Goal: Check status: Check status

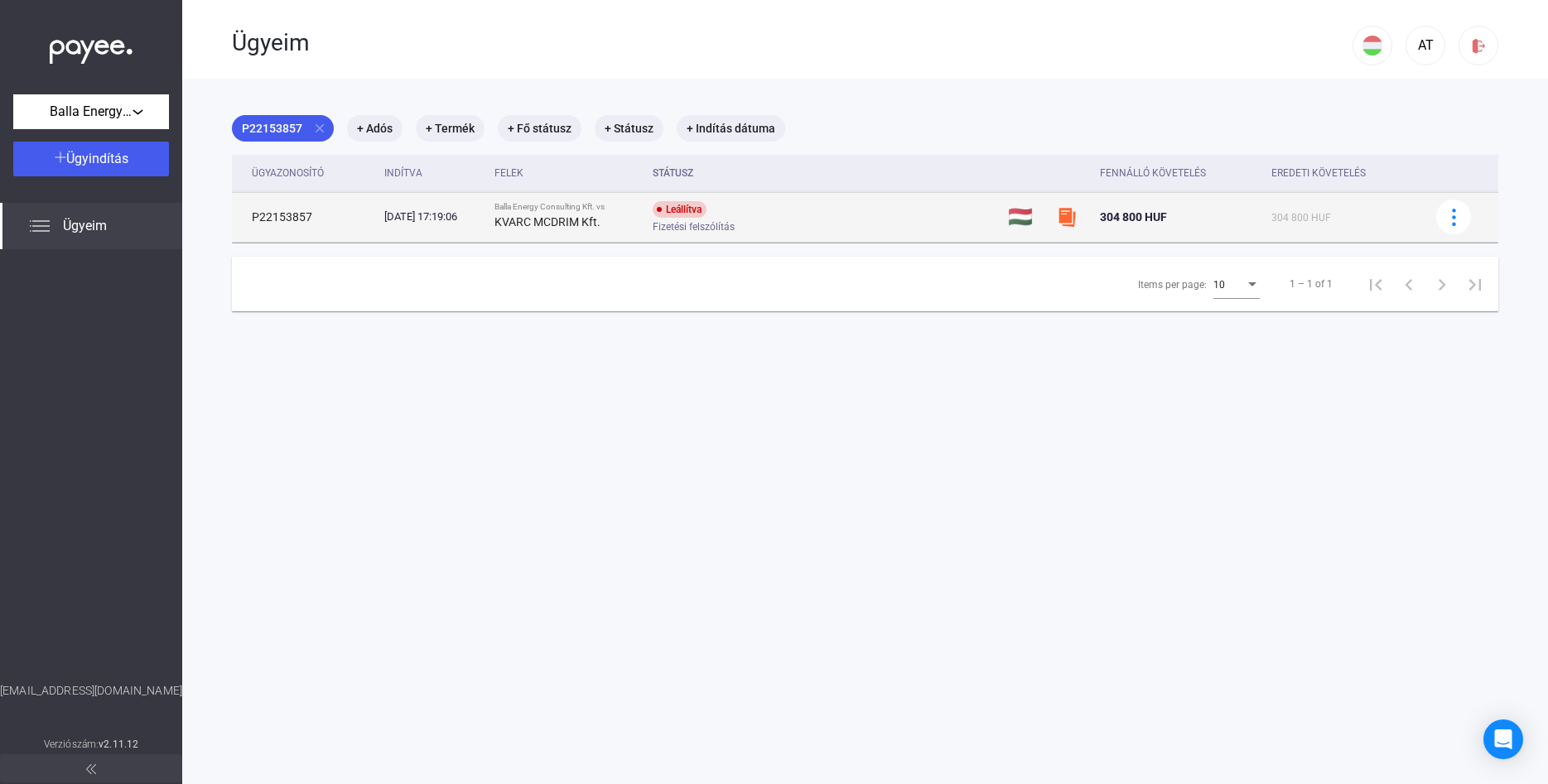
click at [1025, 221] on td "🇭🇺" at bounding box center [1026, 217] width 49 height 50
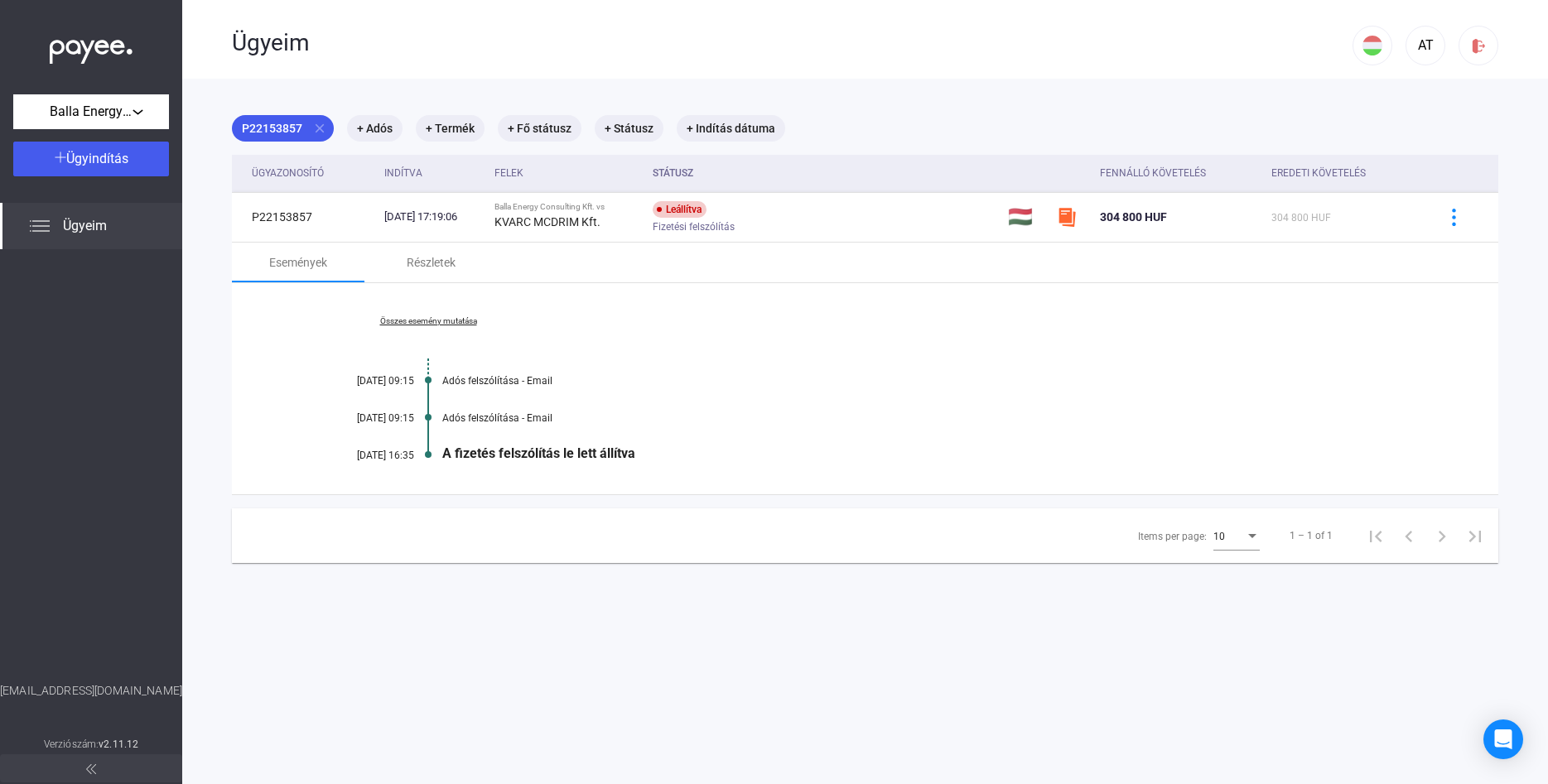
click at [448, 320] on link "Összes esemény mutatása" at bounding box center [428, 321] width 227 height 10
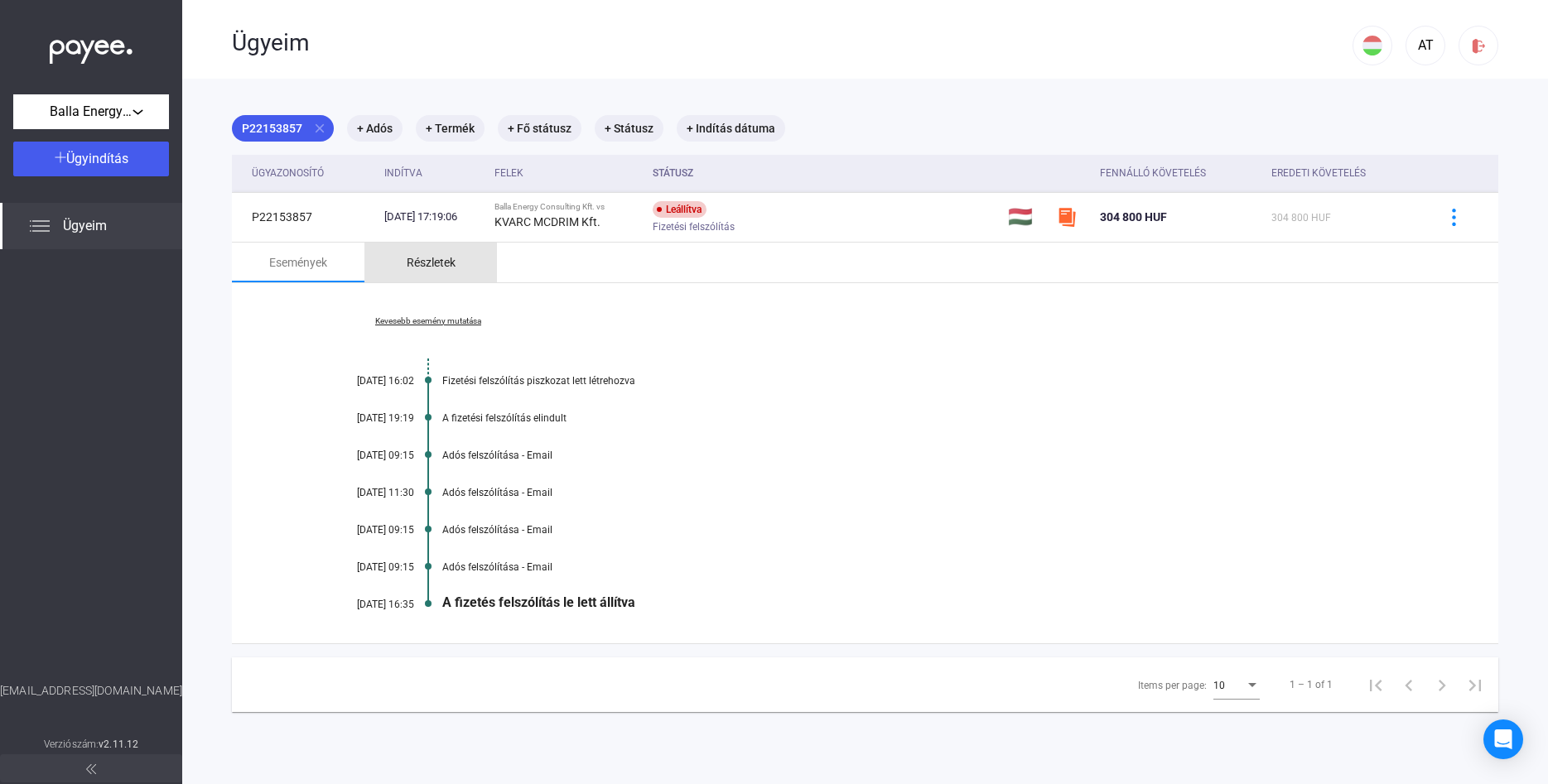
click at [440, 267] on div "Részletek" at bounding box center [431, 263] width 49 height 20
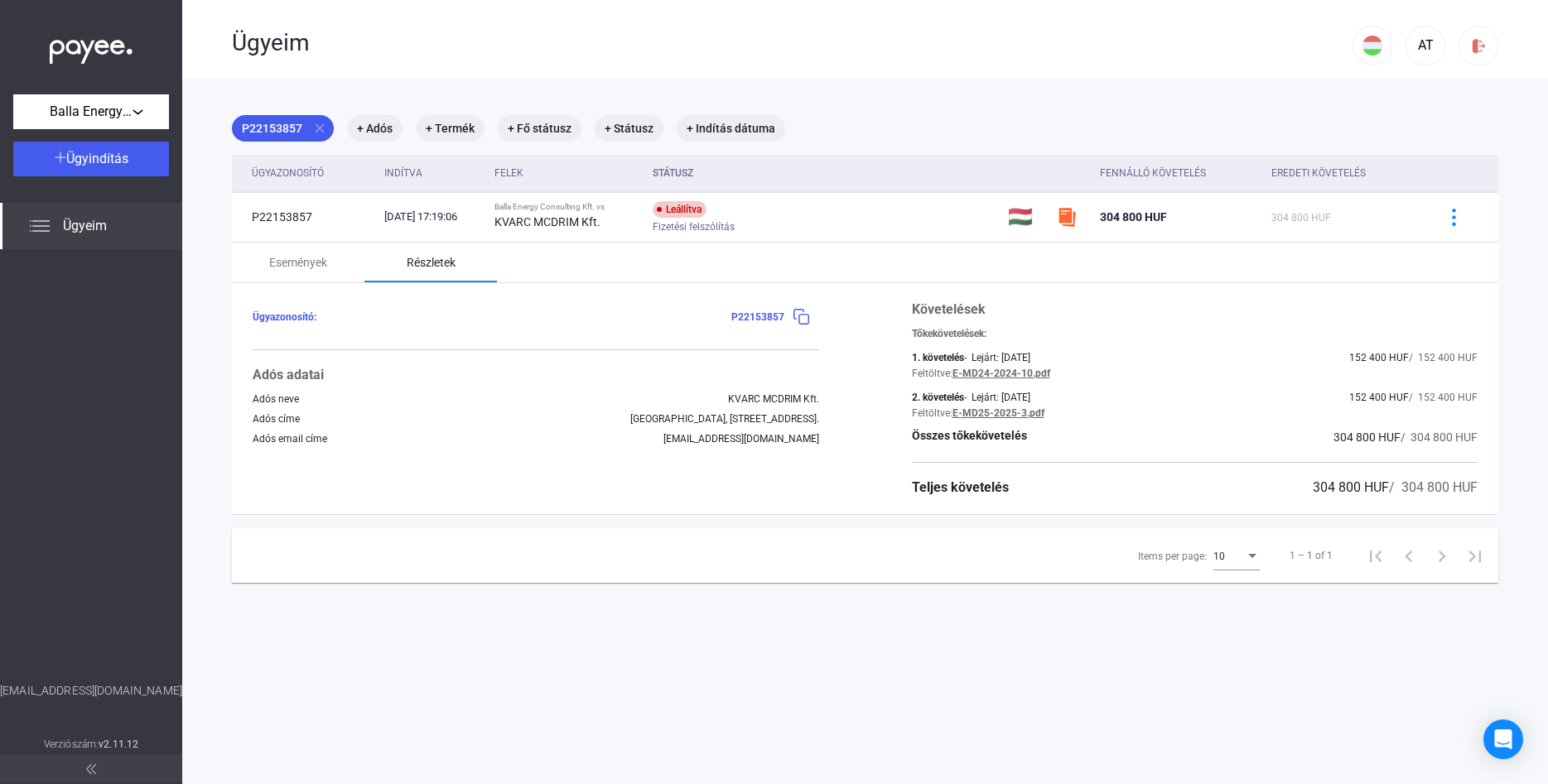
scroll to position [78, 0]
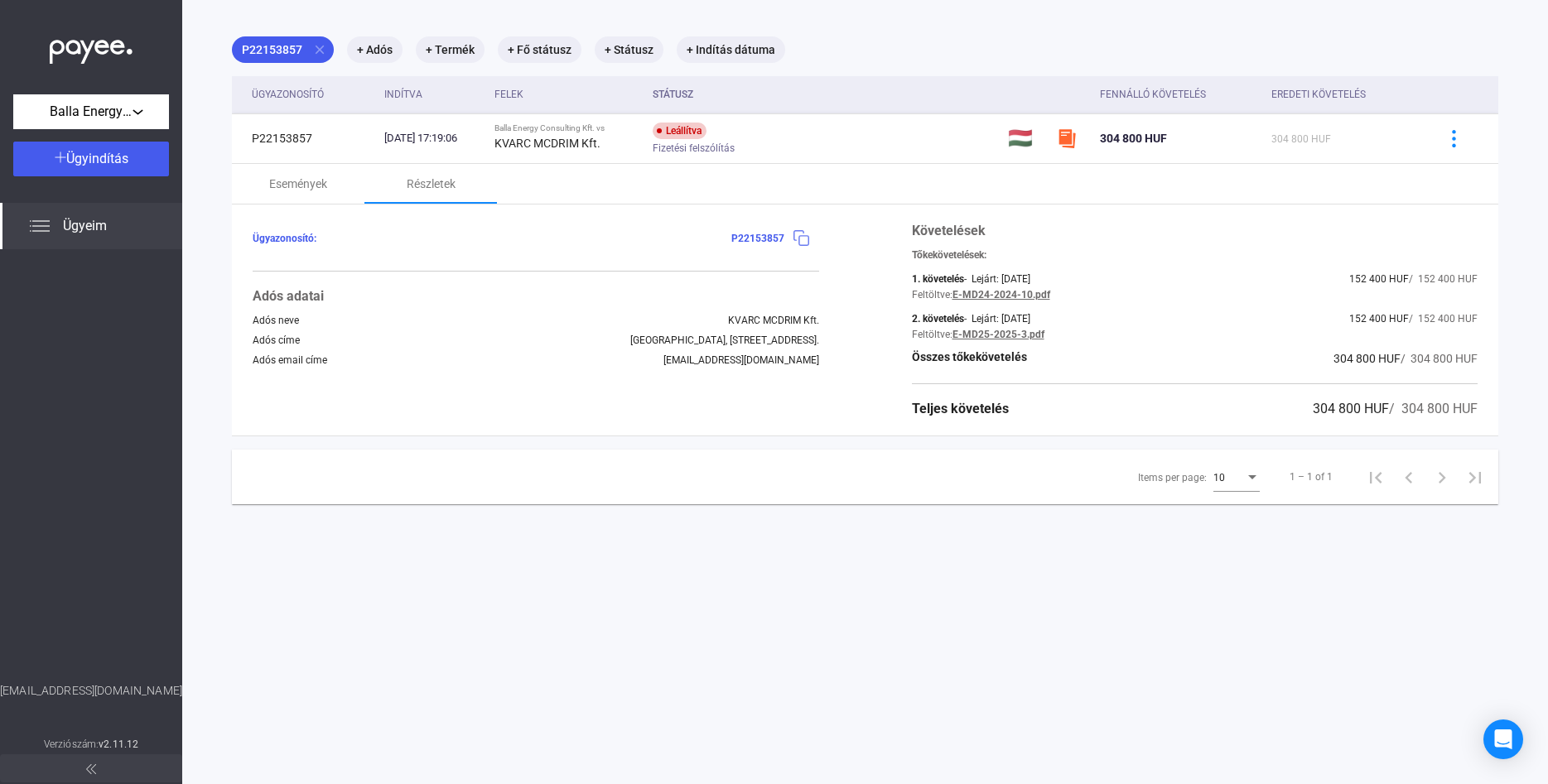
click at [801, 240] on img at bounding box center [800, 238] width 17 height 17
click at [798, 240] on img at bounding box center [800, 238] width 17 height 17
click at [85, 220] on span "Ügyeim" at bounding box center [85, 226] width 44 height 20
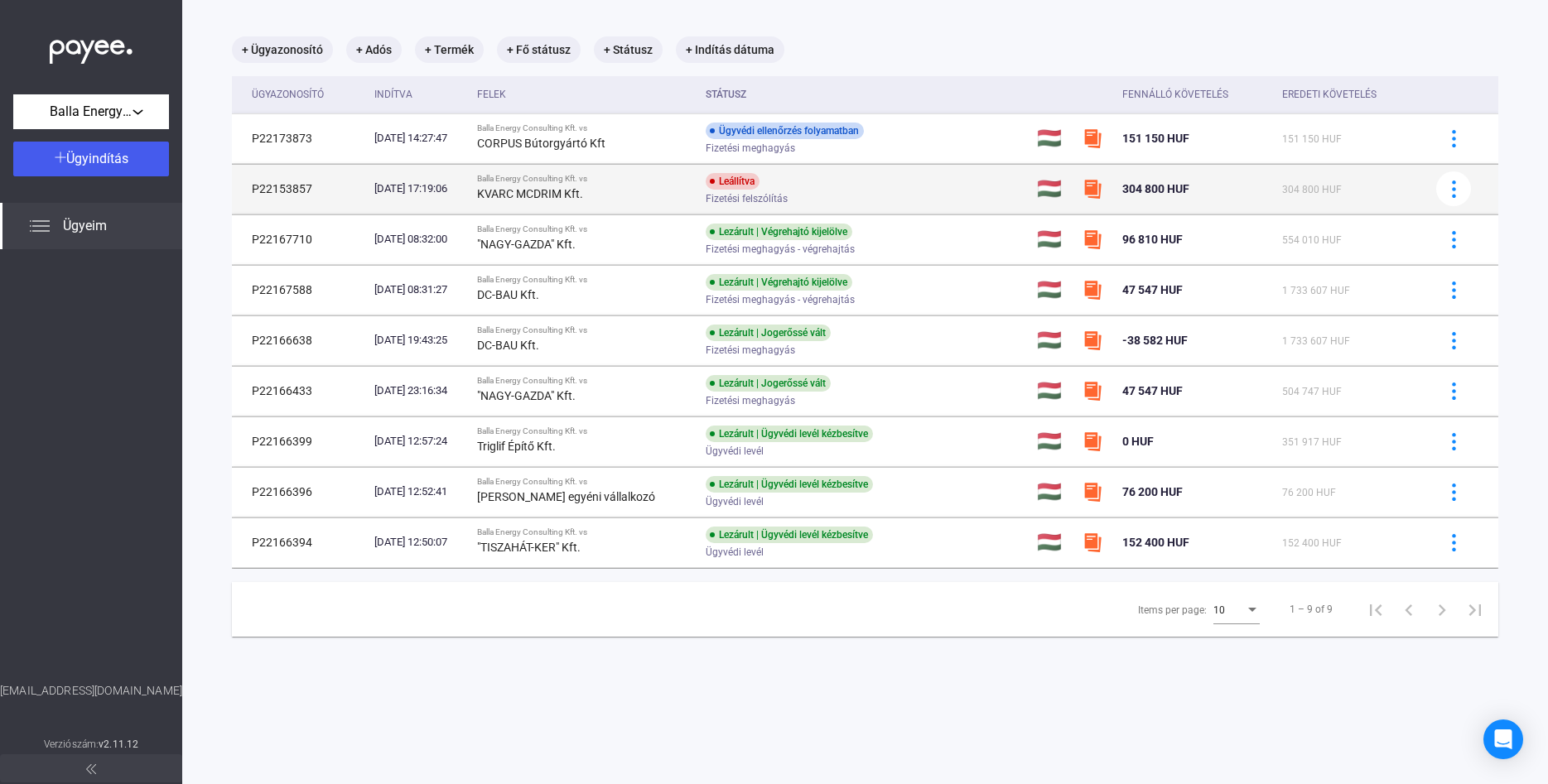
click at [282, 194] on td "P22153857" at bounding box center [299, 189] width 136 height 50
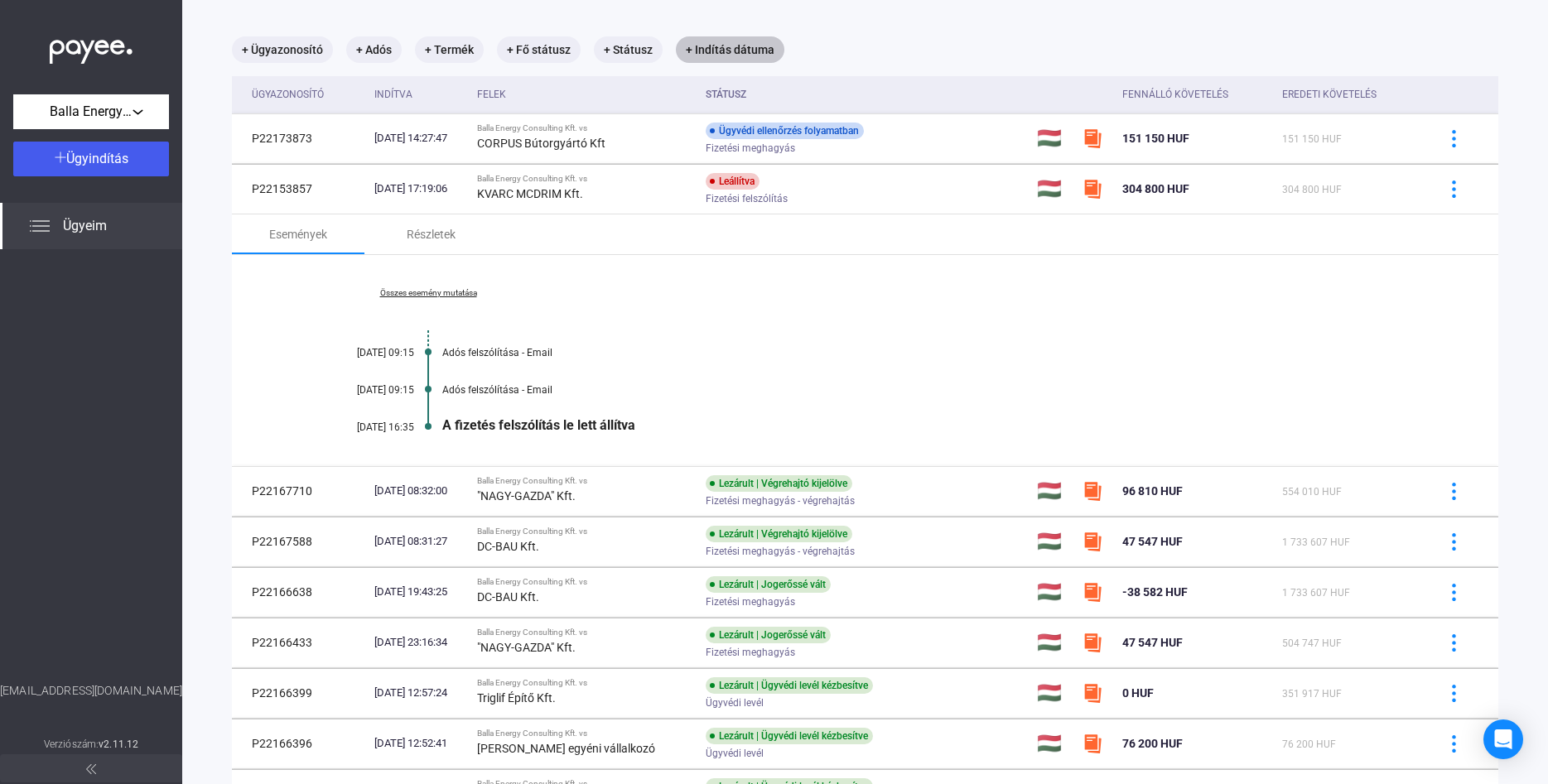
click at [704, 51] on mat-chip "+ Indítás dátuma" at bounding box center [729, 49] width 108 height 26
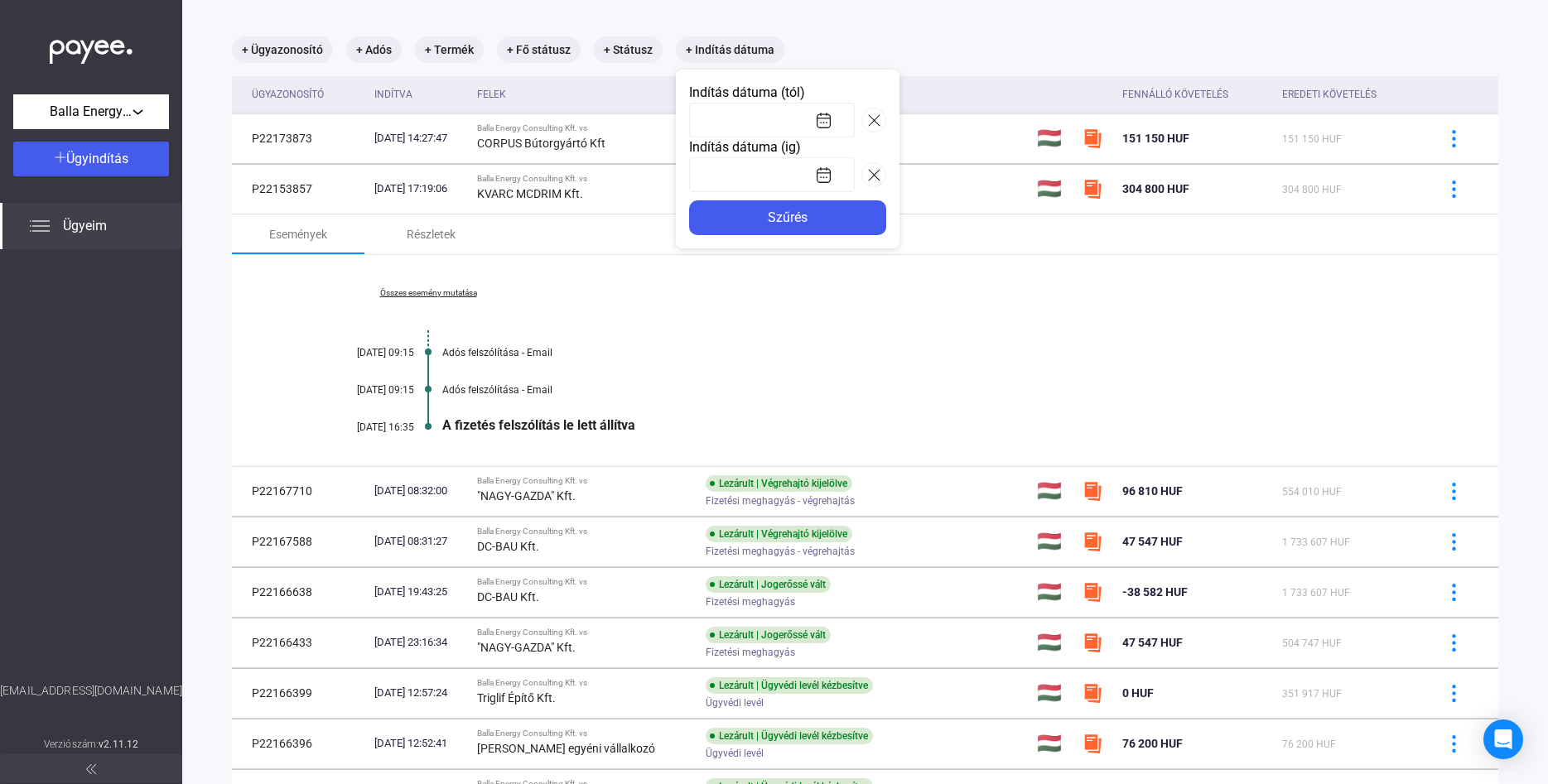
click at [285, 192] on div at bounding box center [774, 392] width 1548 height 784
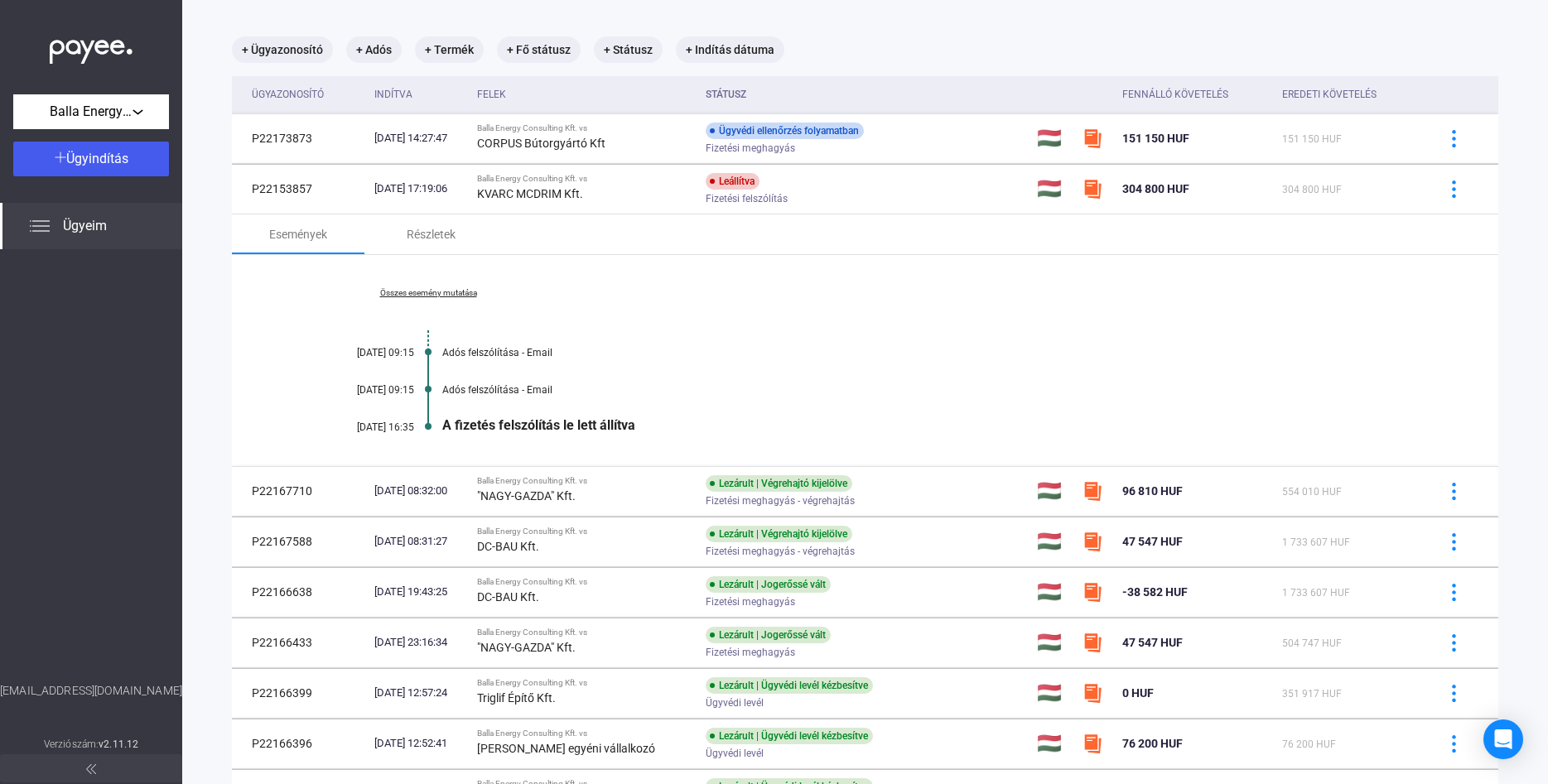
click at [285, 192] on td "P22153857" at bounding box center [299, 189] width 136 height 50
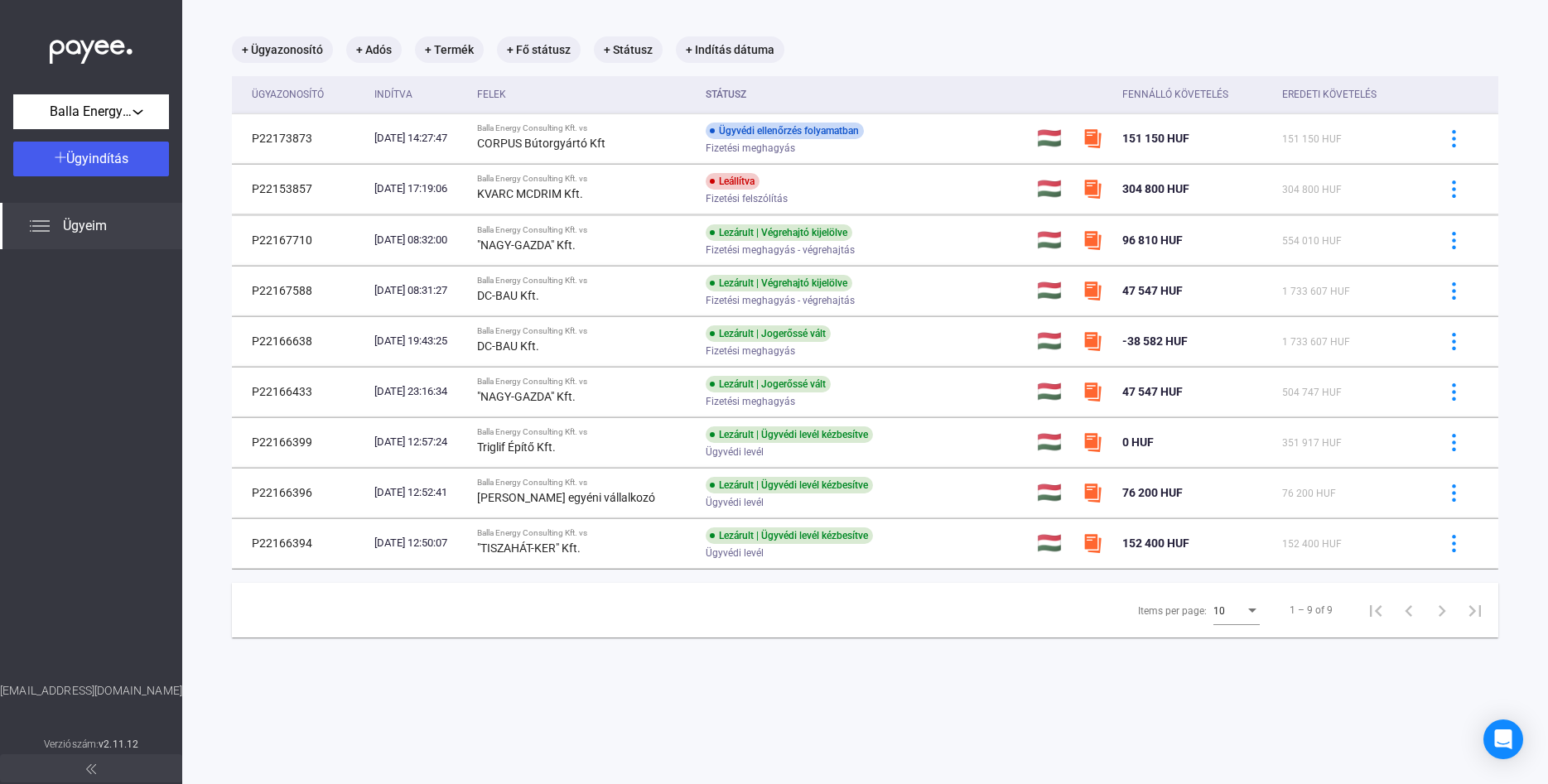
click at [285, 192] on td "P22153857" at bounding box center [299, 189] width 136 height 50
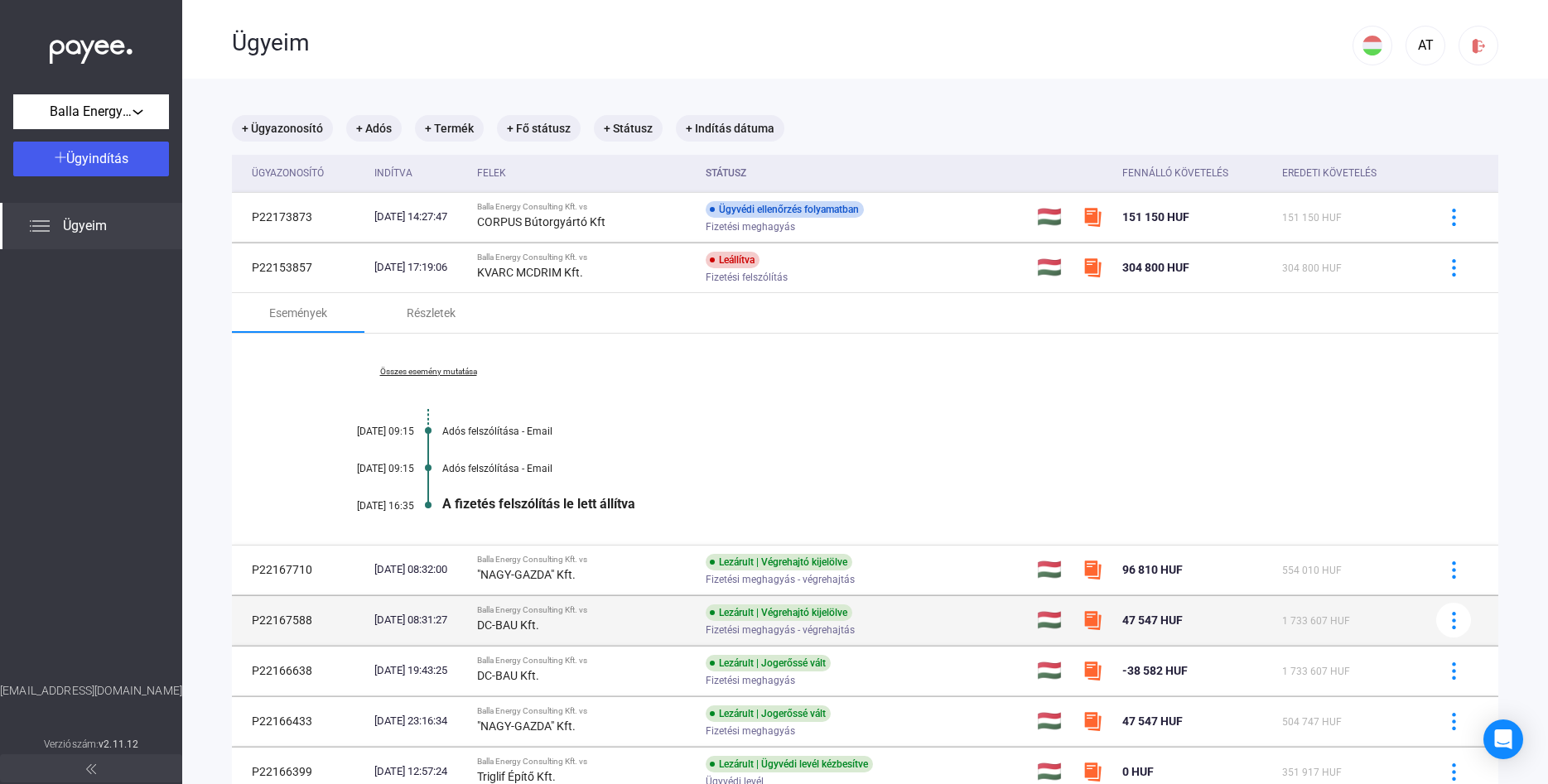
scroll to position [233, 0]
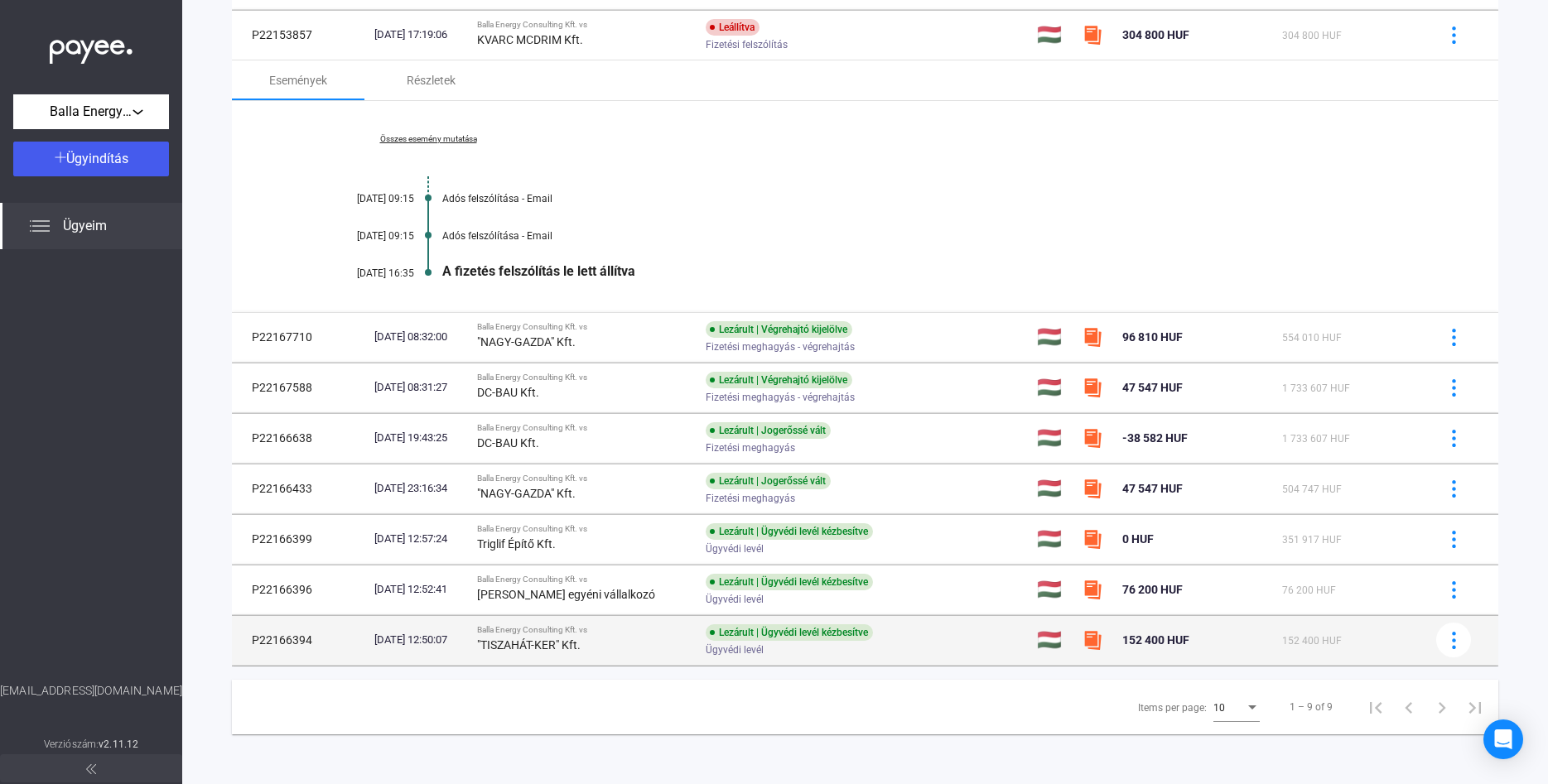
click at [755, 639] on div "Lezárult | Ügyvédi levél kézbesítve" at bounding box center [789, 633] width 168 height 16
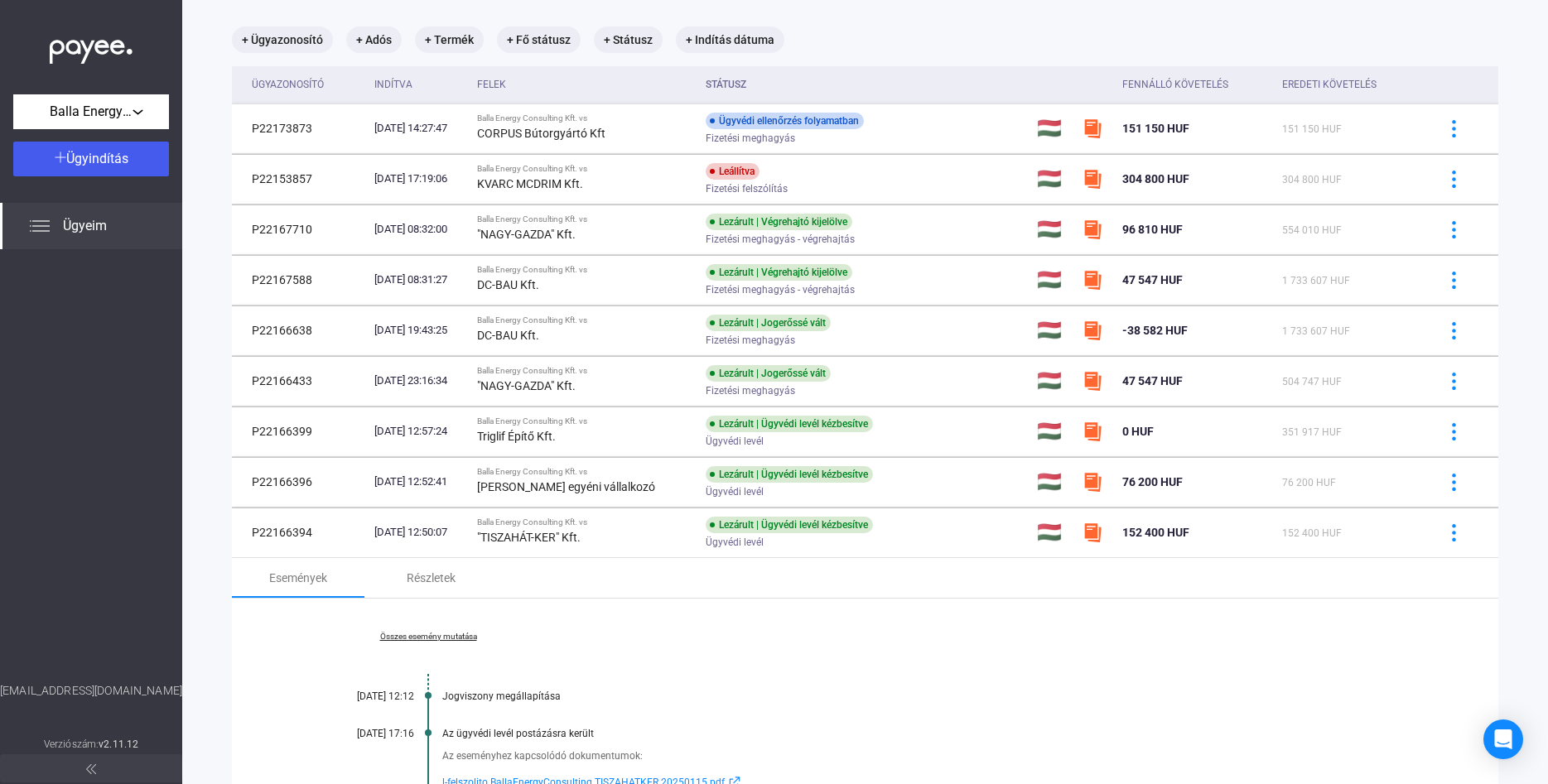
scroll to position [0, 0]
